Goal: Task Accomplishment & Management: Manage account settings

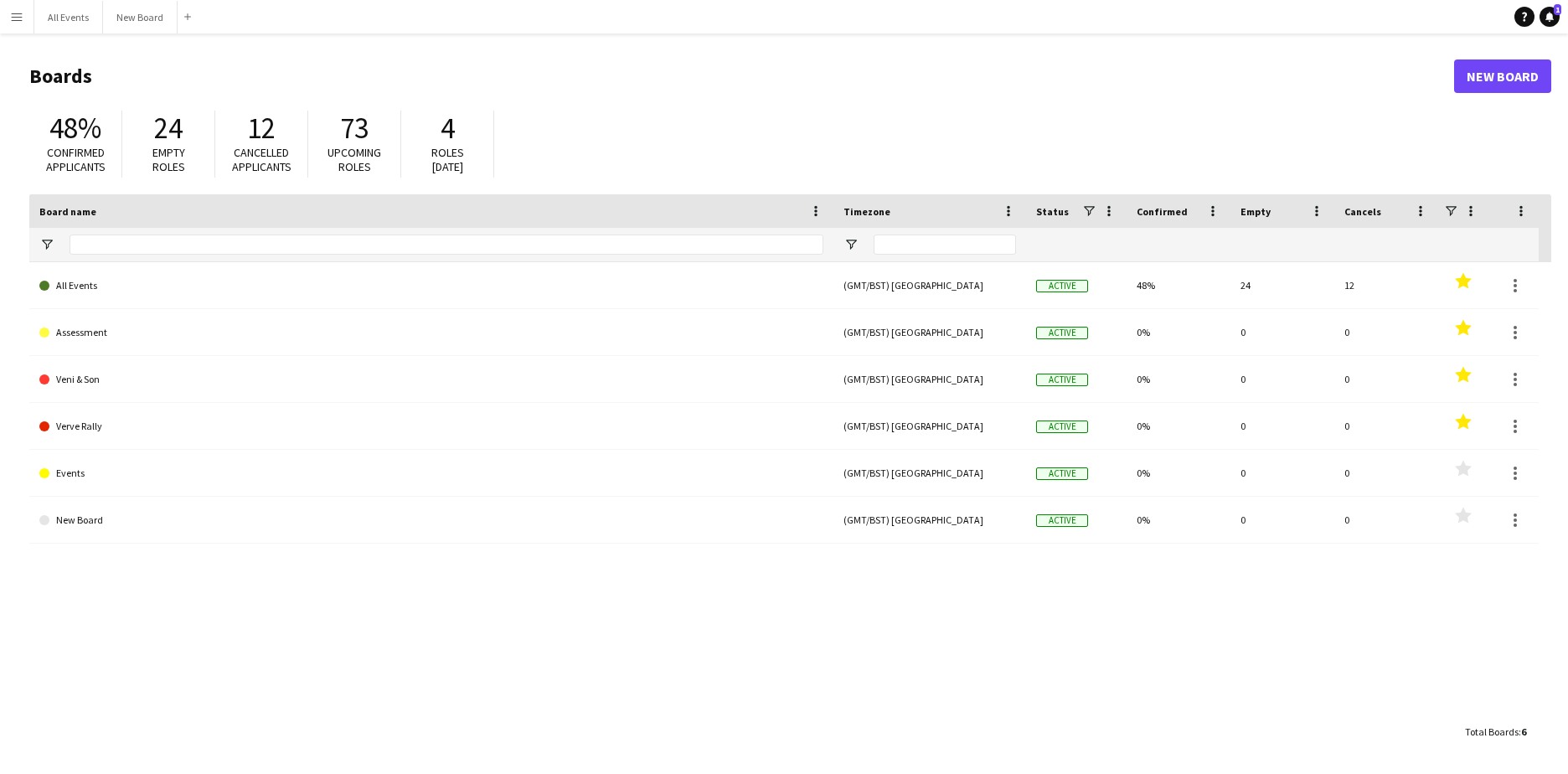
click at [25, 15] on button "Menu" at bounding box center [17, 17] width 34 height 34
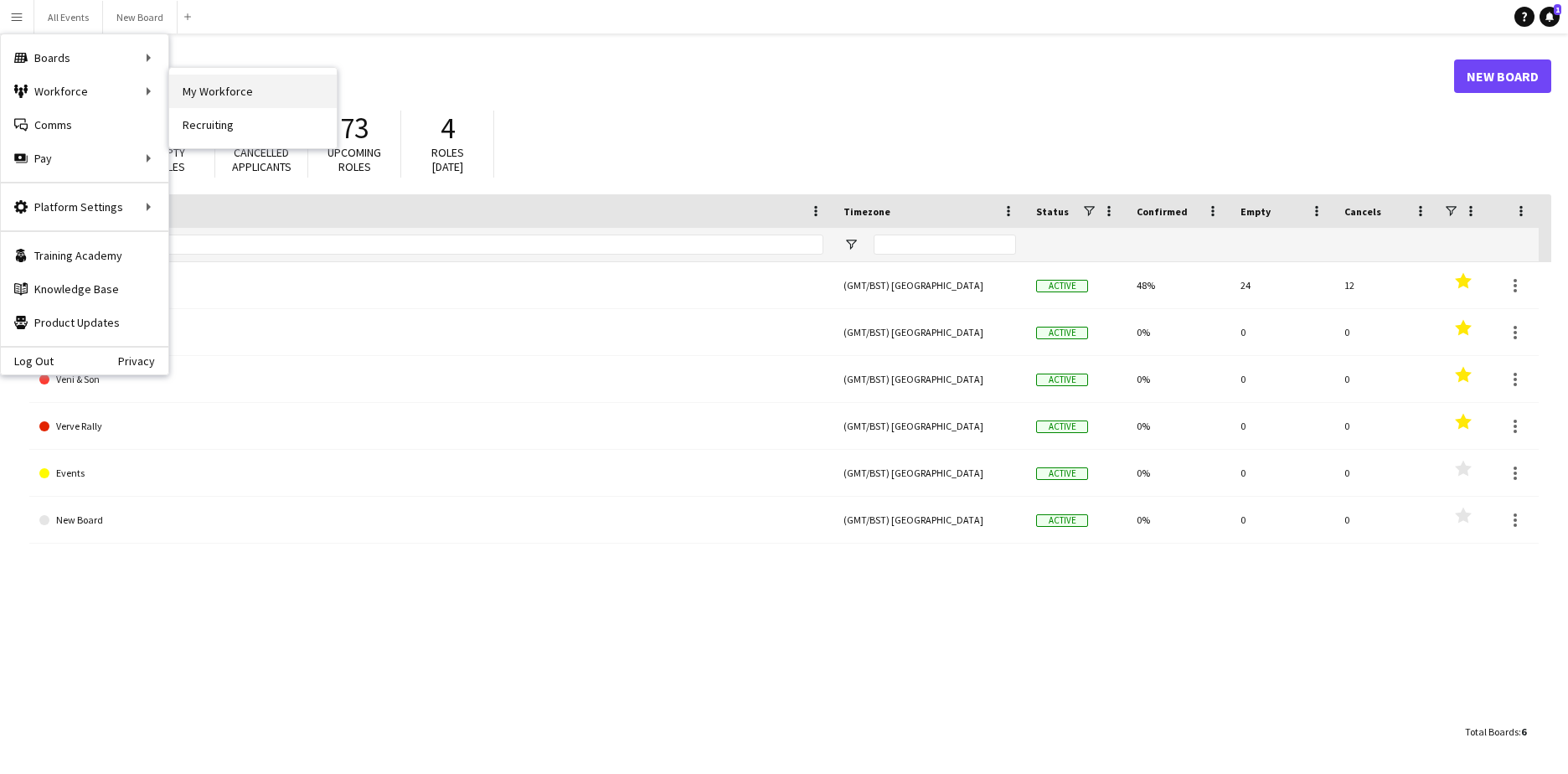
click at [231, 85] on link "My Workforce" at bounding box center [253, 91] width 167 height 34
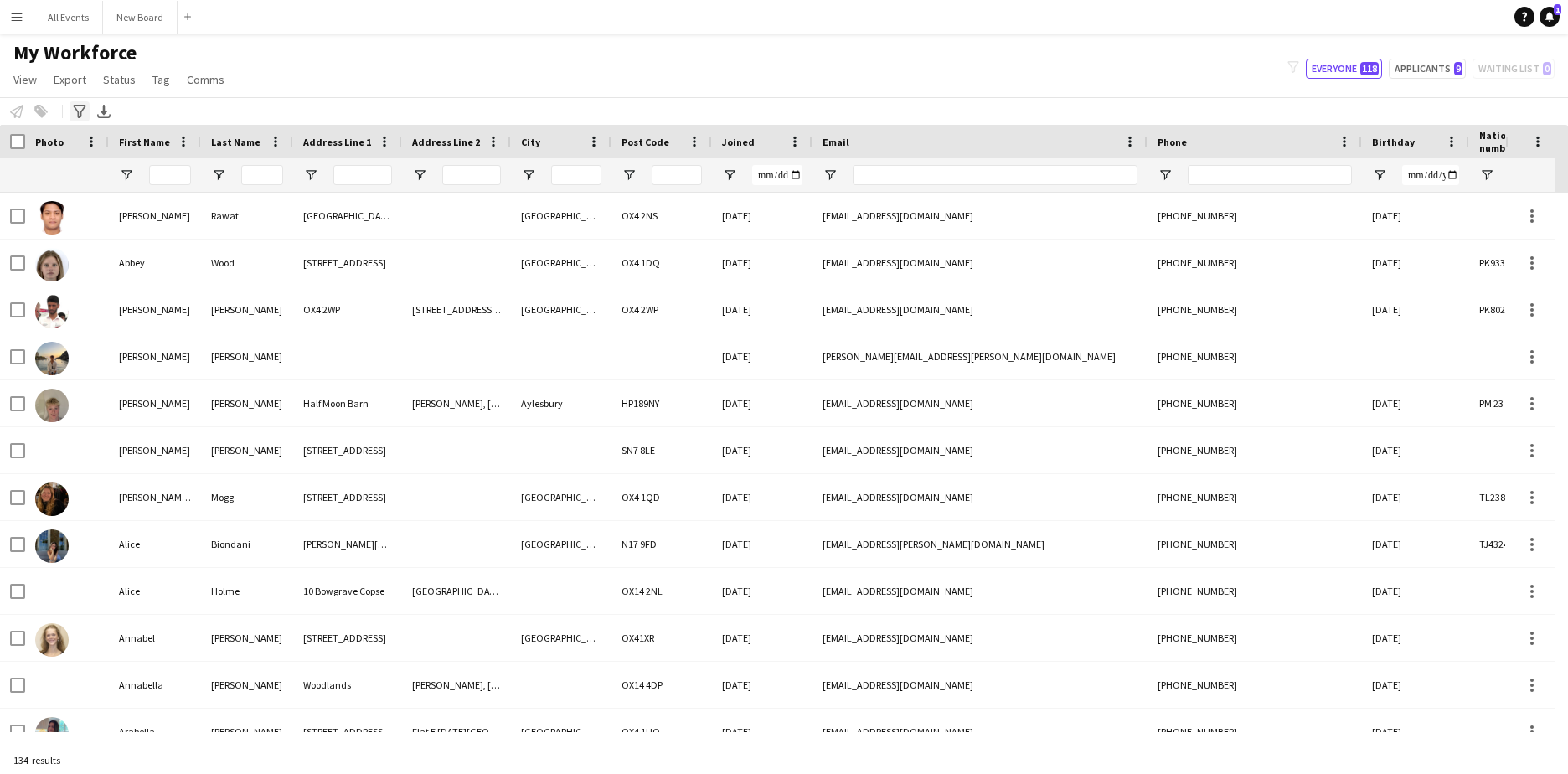
click at [78, 110] on icon "Advanced filters" at bounding box center [79, 112] width 14 height 14
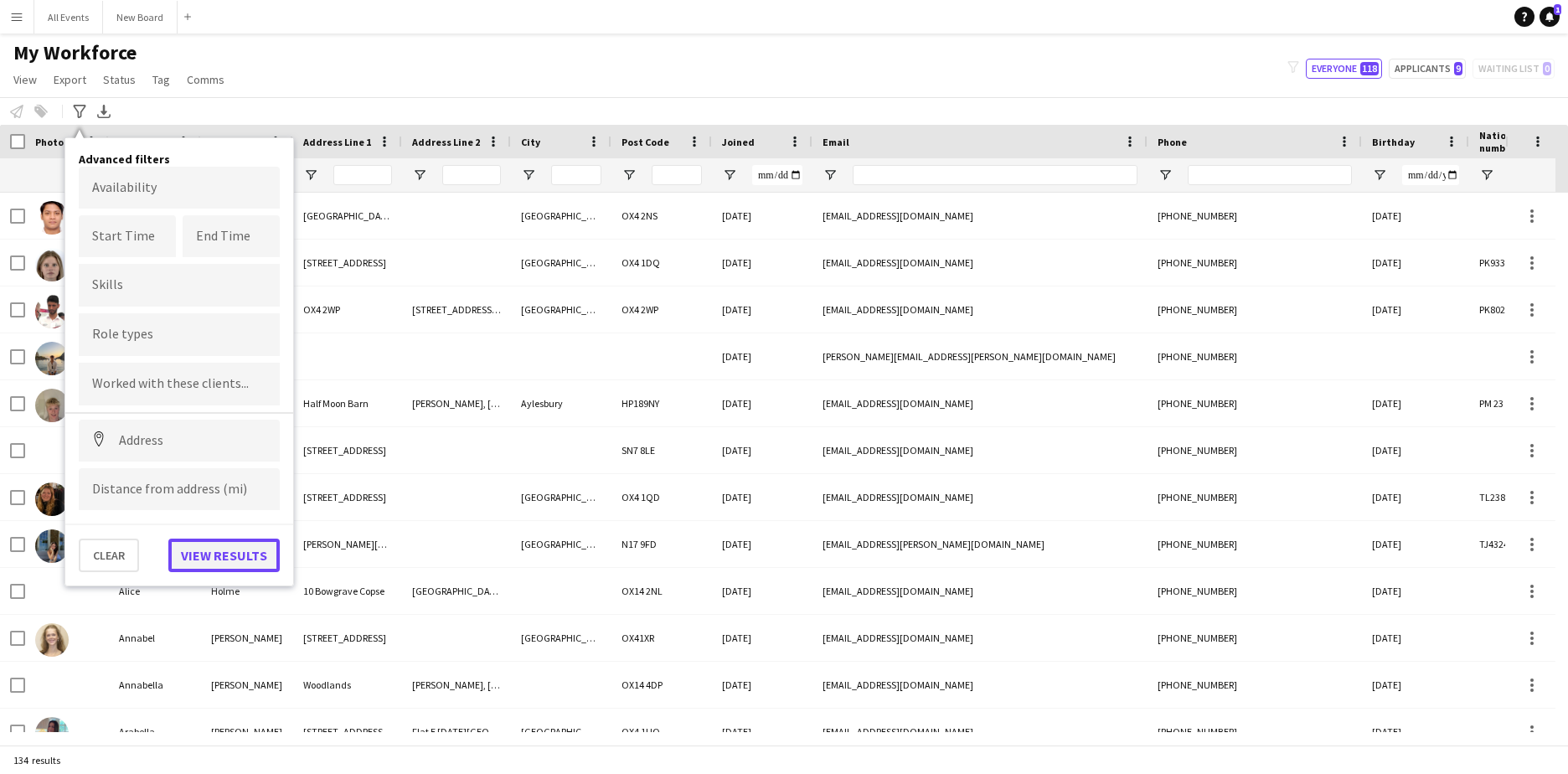
click at [230, 557] on button "View results" at bounding box center [224, 556] width 112 height 34
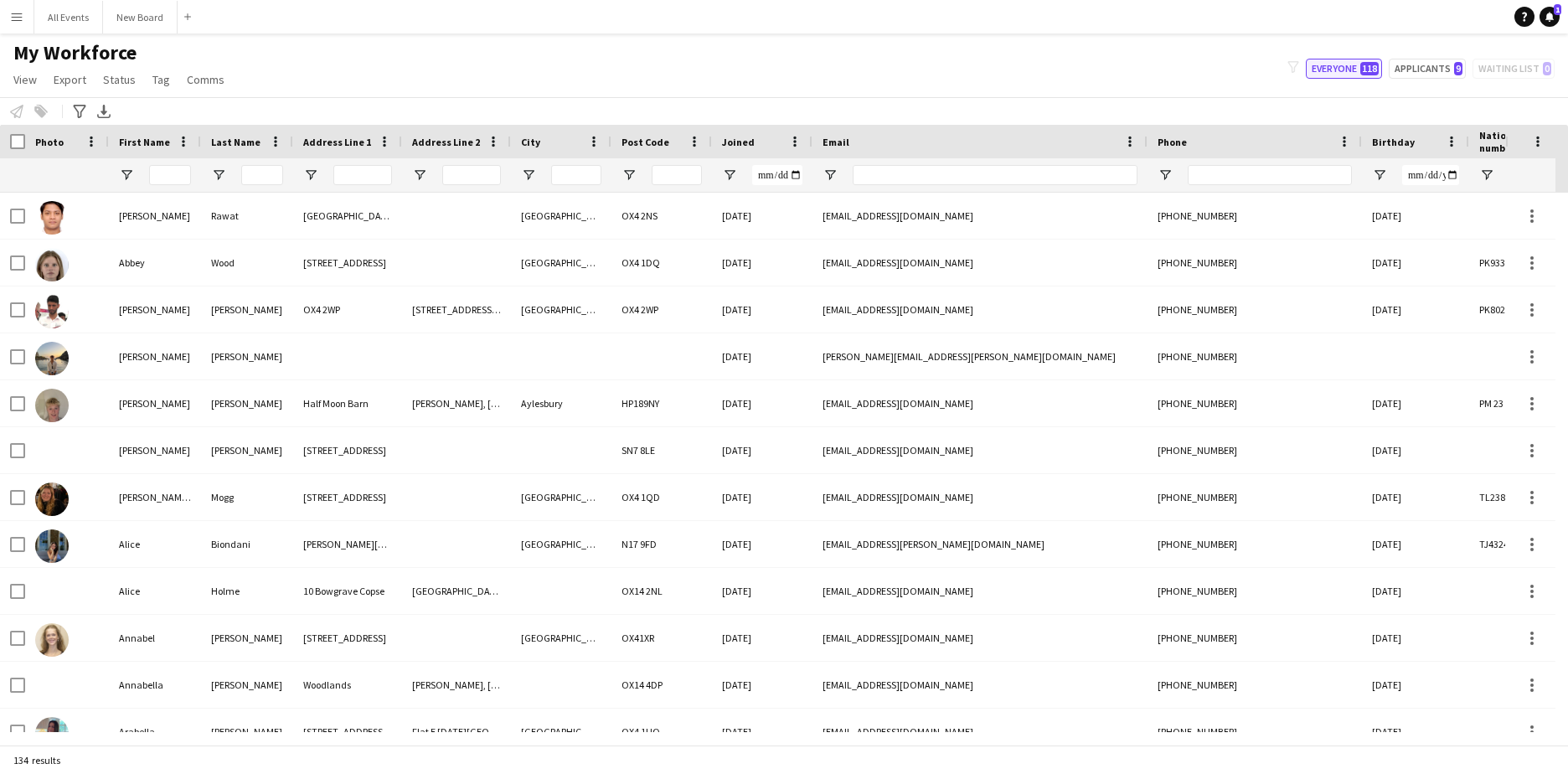
click at [1379, 66] on span "118" at bounding box center [1369, 68] width 19 height 14
click at [118, 79] on span "Status" at bounding box center [119, 79] width 33 height 15
click at [67, 79] on span "Export" at bounding box center [69, 79] width 33 height 15
click at [28, 79] on span "View" at bounding box center [25, 79] width 24 height 15
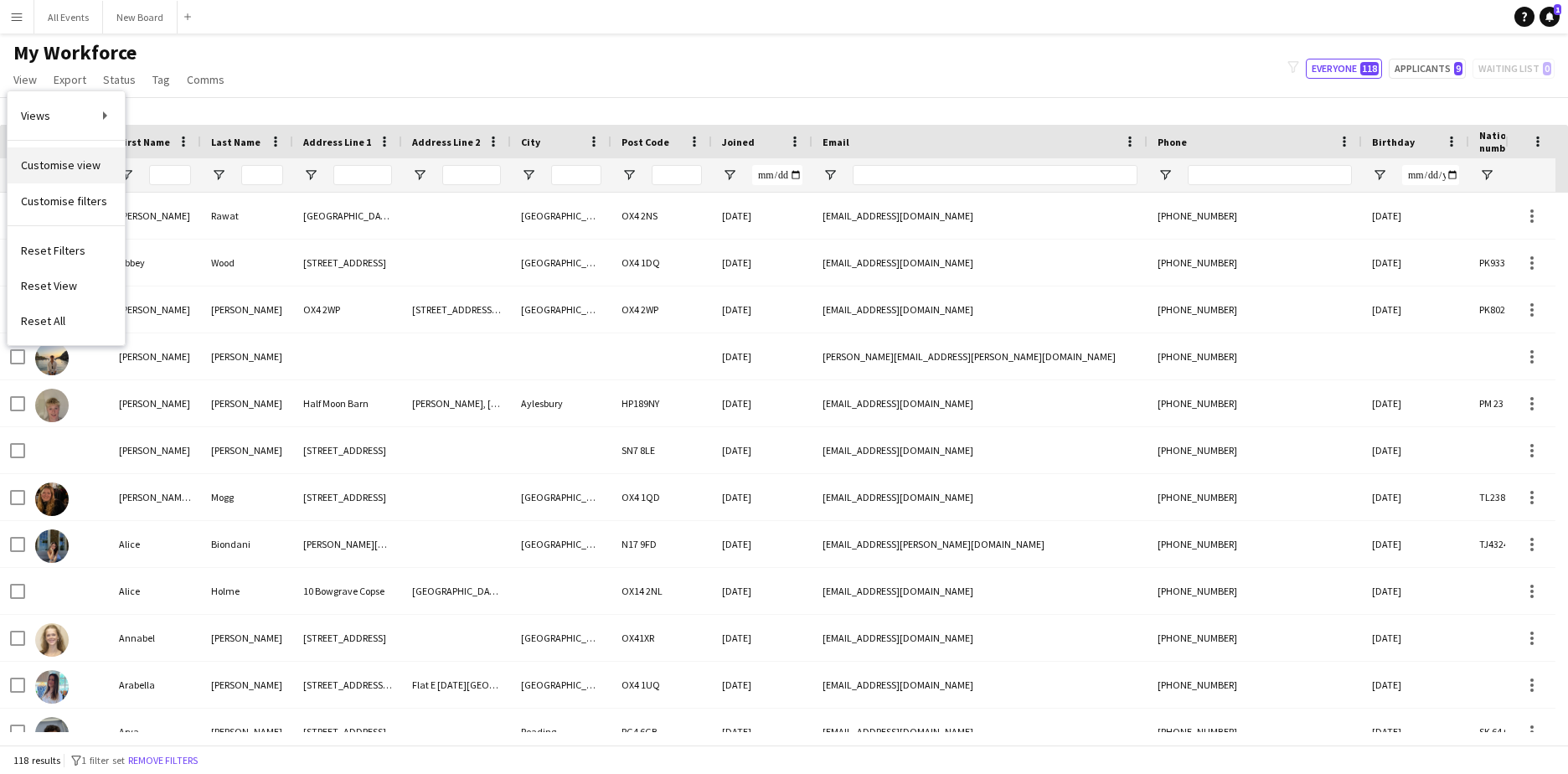
click at [50, 160] on span "Customise view" at bounding box center [61, 165] width 79 height 15
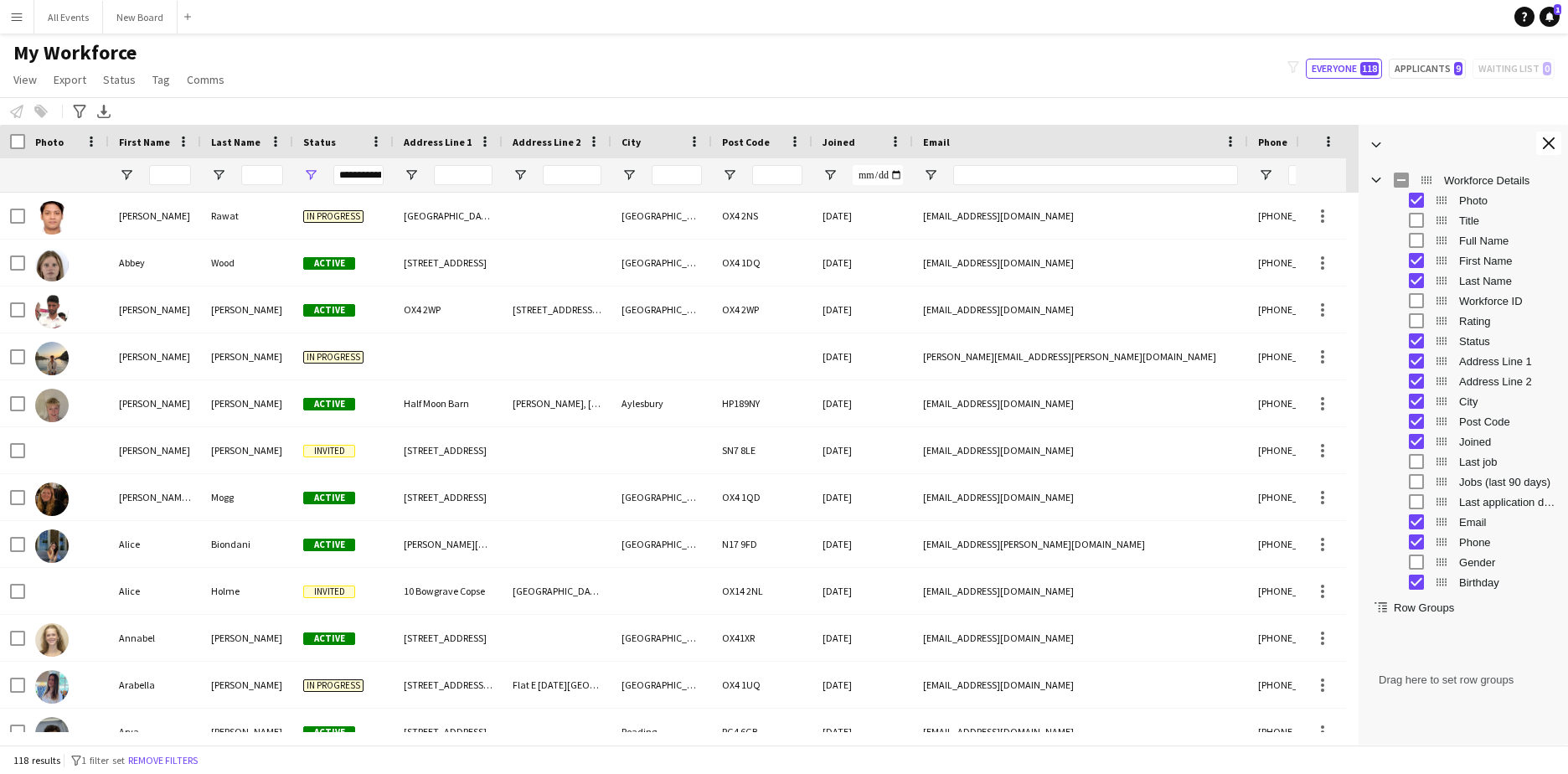
click at [650, 66] on div "My Workforce View Views Default view New view Update view Delete view Edit name…" at bounding box center [784, 68] width 1568 height 57
click at [103, 107] on icon at bounding box center [104, 110] width 7 height 10
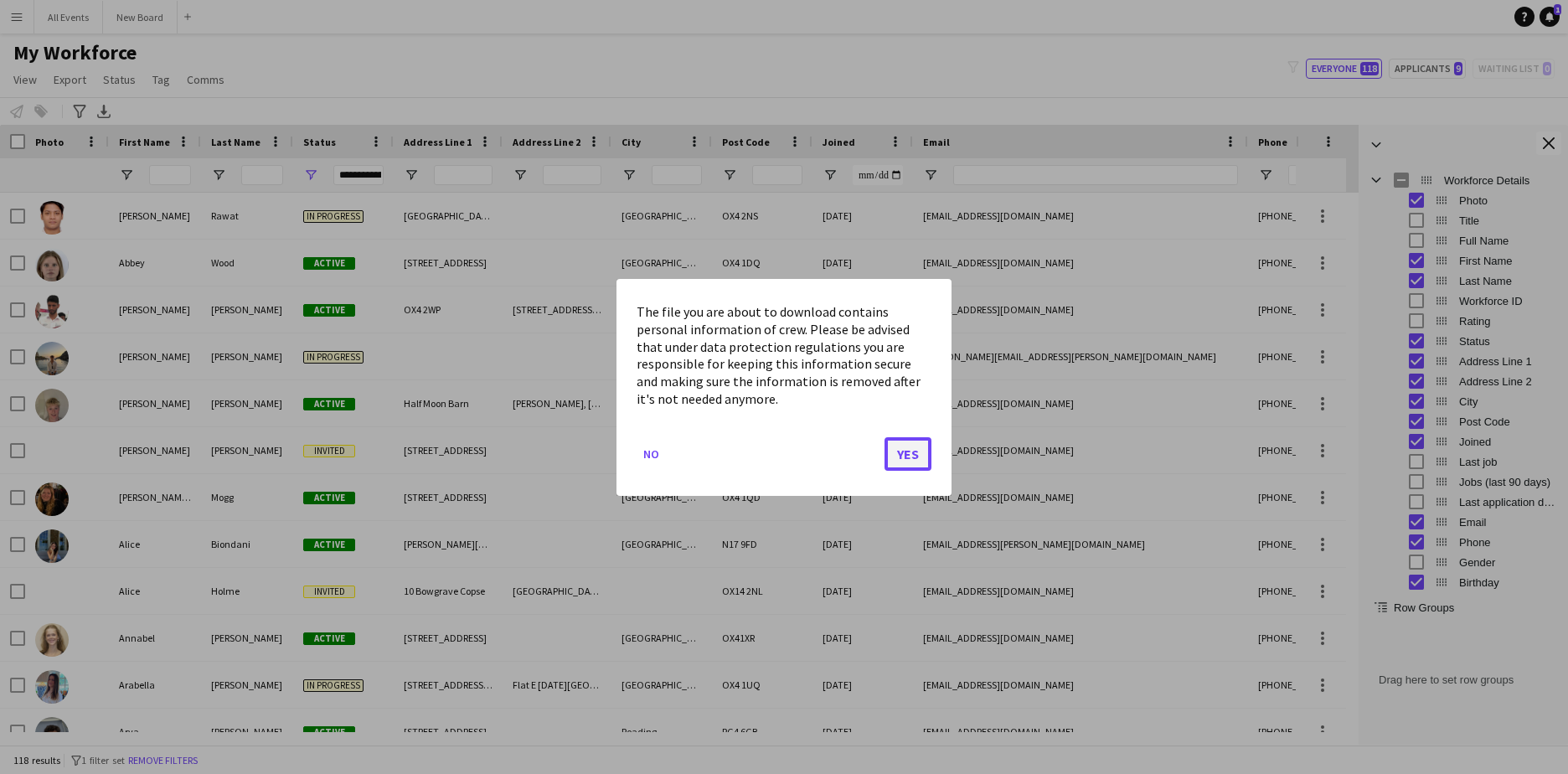
click at [896, 450] on button "Yes" at bounding box center [908, 454] width 47 height 34
